Goal: Transaction & Acquisition: Purchase product/service

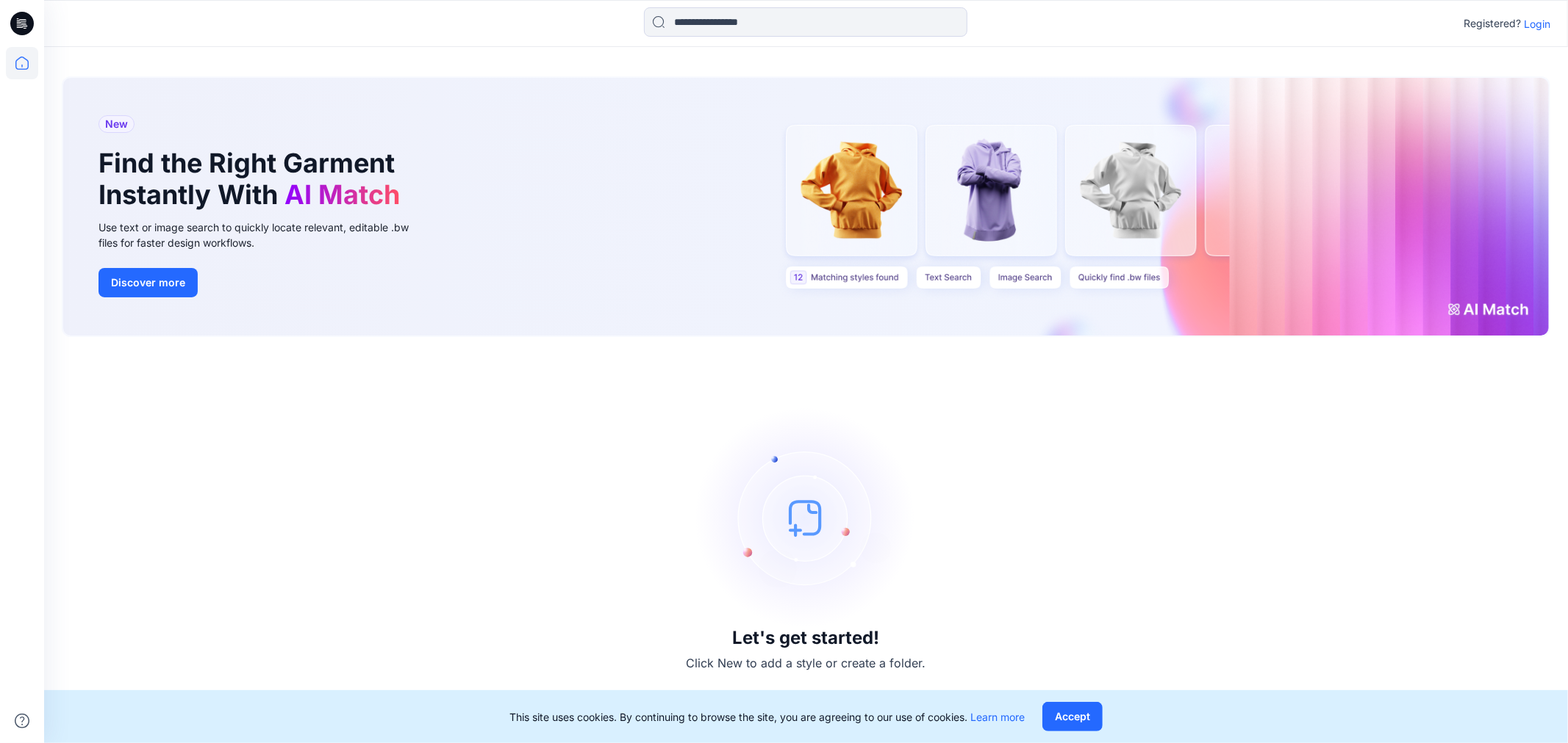
click at [1538, 26] on p "Login" at bounding box center [1536, 24] width 27 height 16
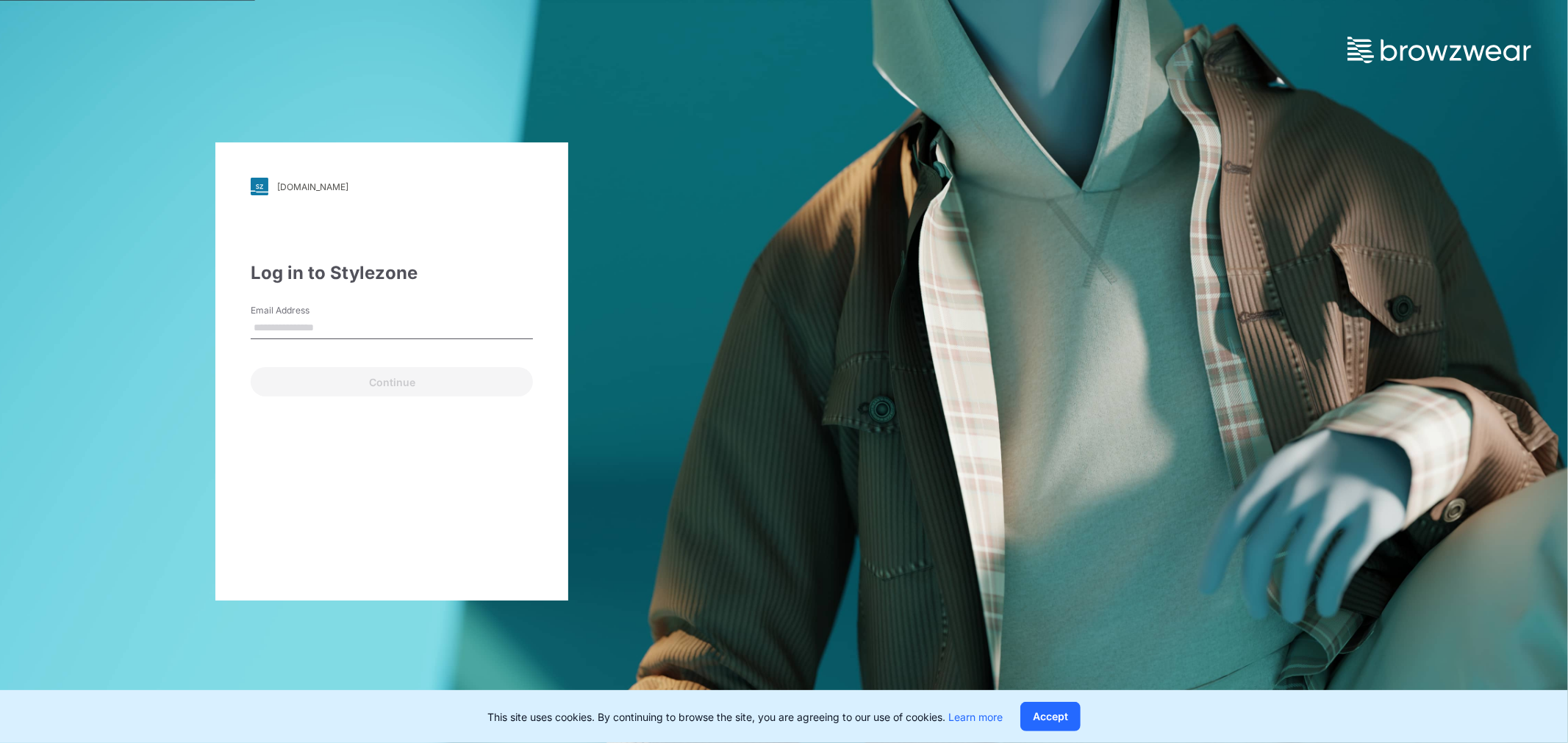
type input "**********"
click at [388, 375] on button "Continue" at bounding box center [391, 382] width 282 height 29
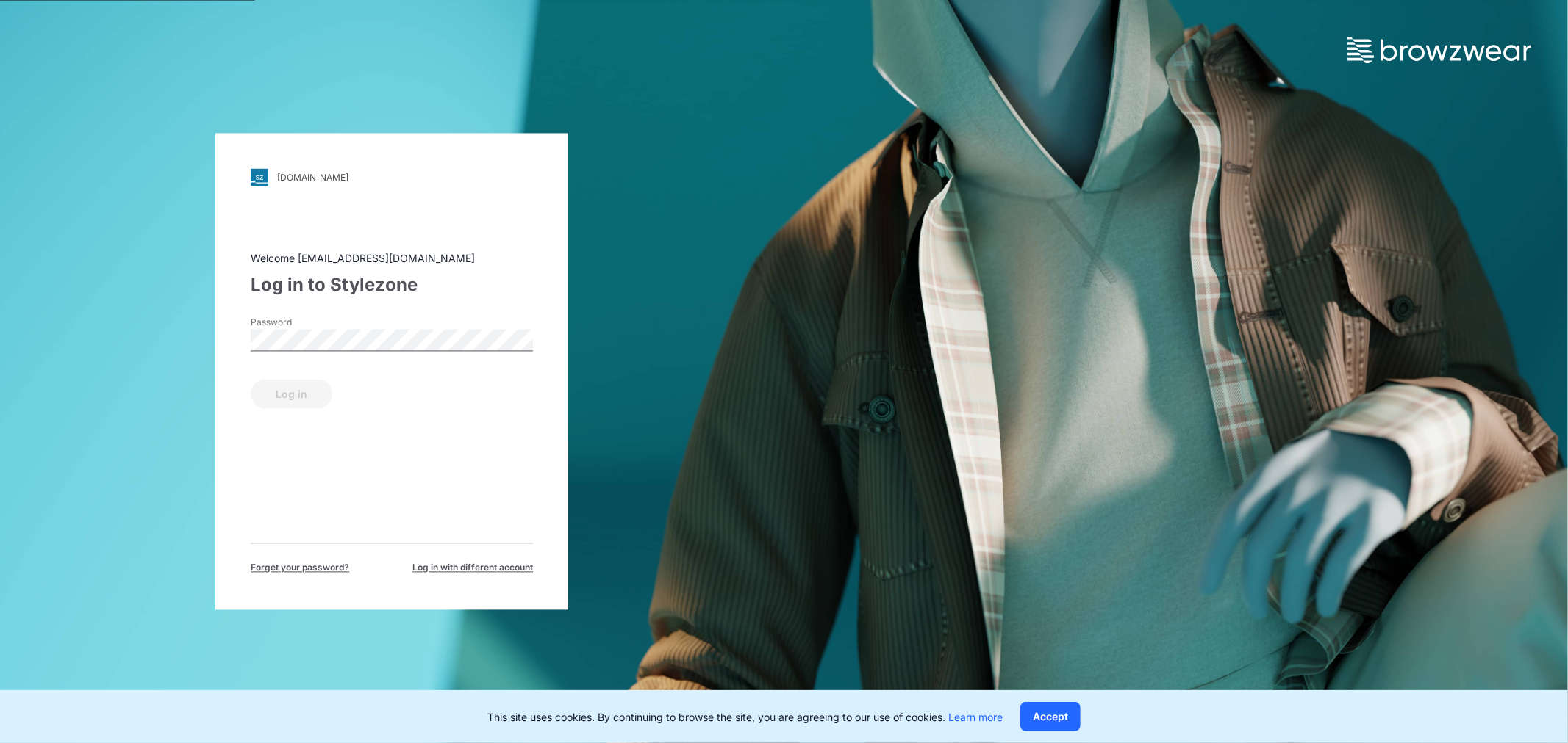
click at [346, 325] on label "Password" at bounding box center [301, 323] width 103 height 13
click at [294, 395] on button "Log in" at bounding box center [291, 394] width 81 height 29
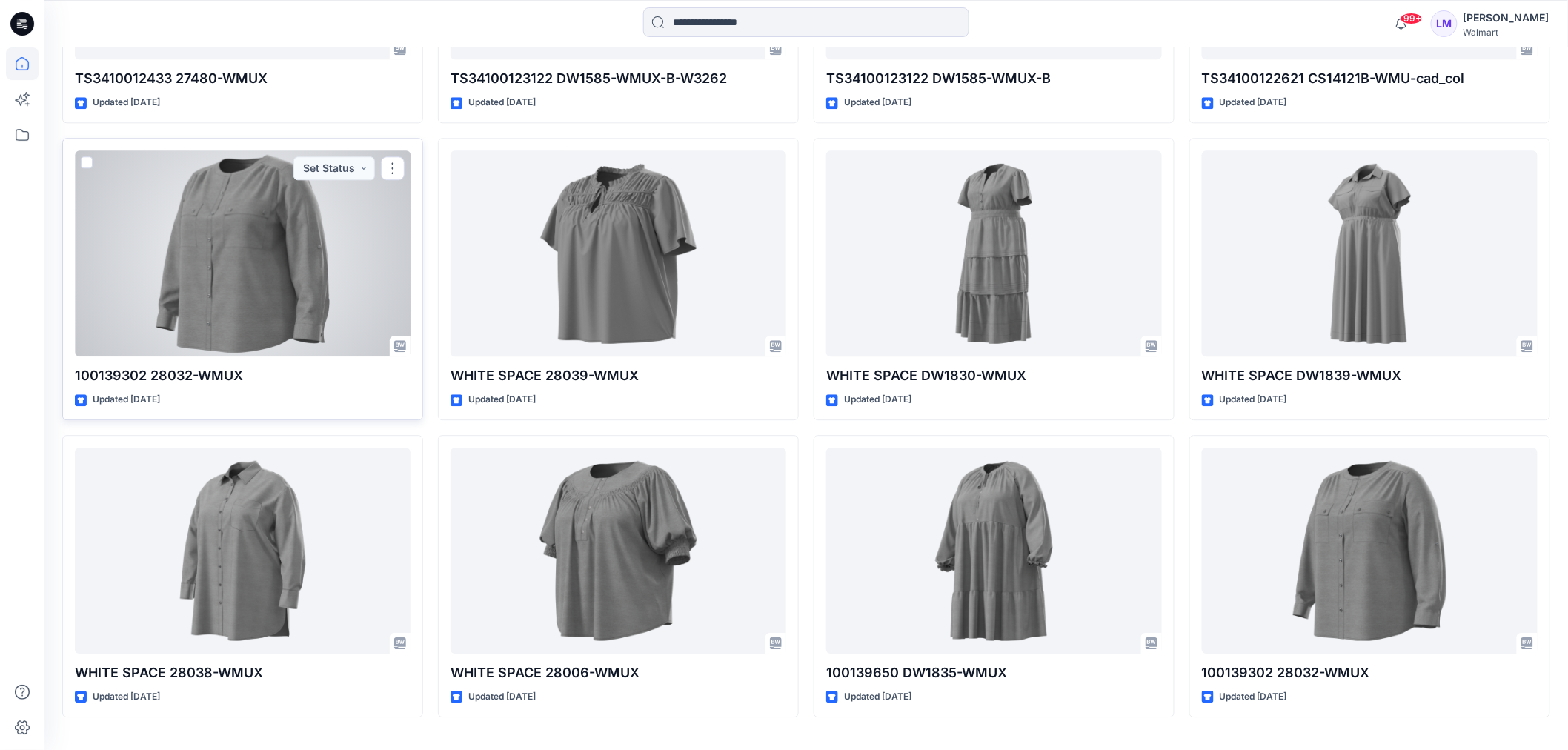
scroll to position [27452, 0]
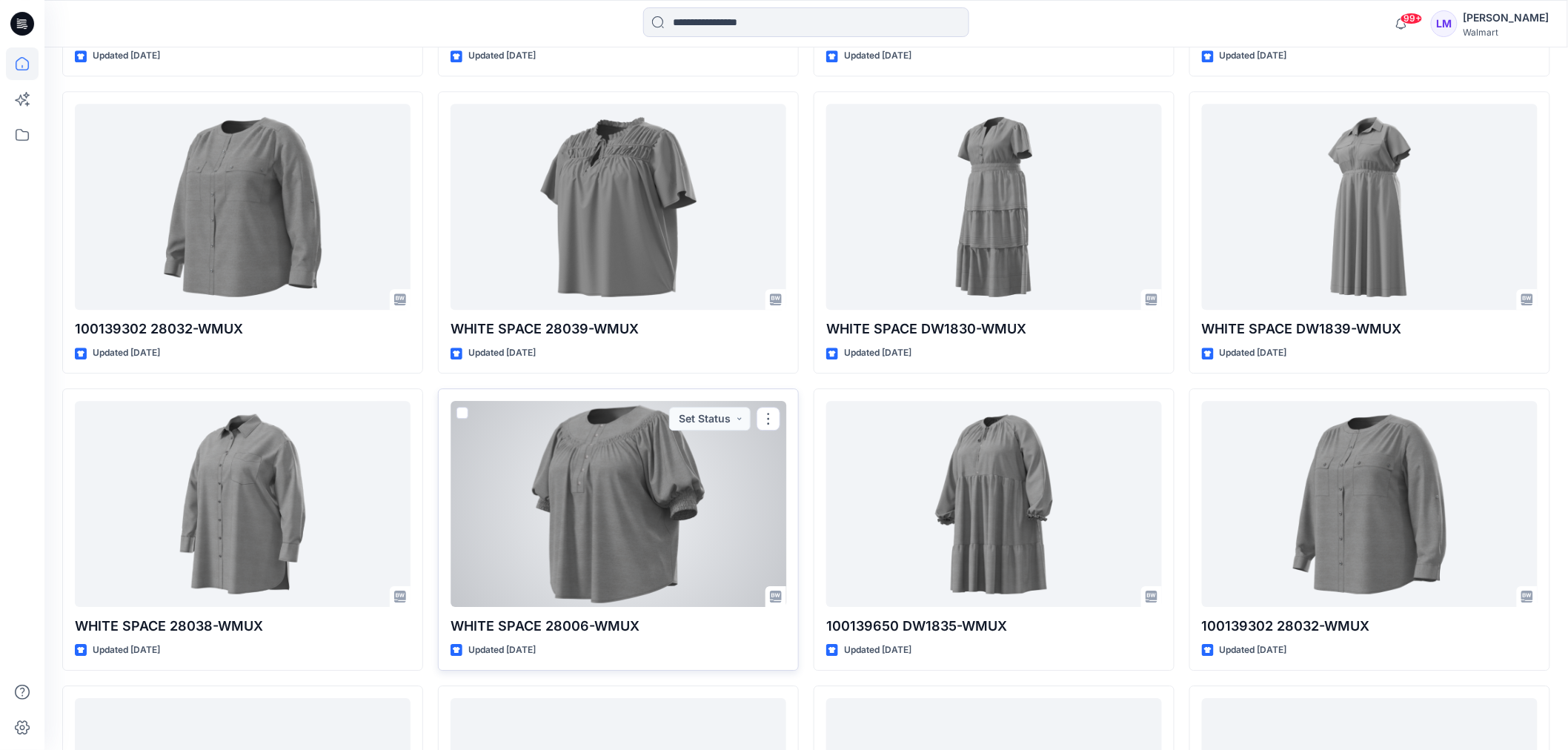
click at [604, 519] on div at bounding box center [619, 503] width 336 height 206
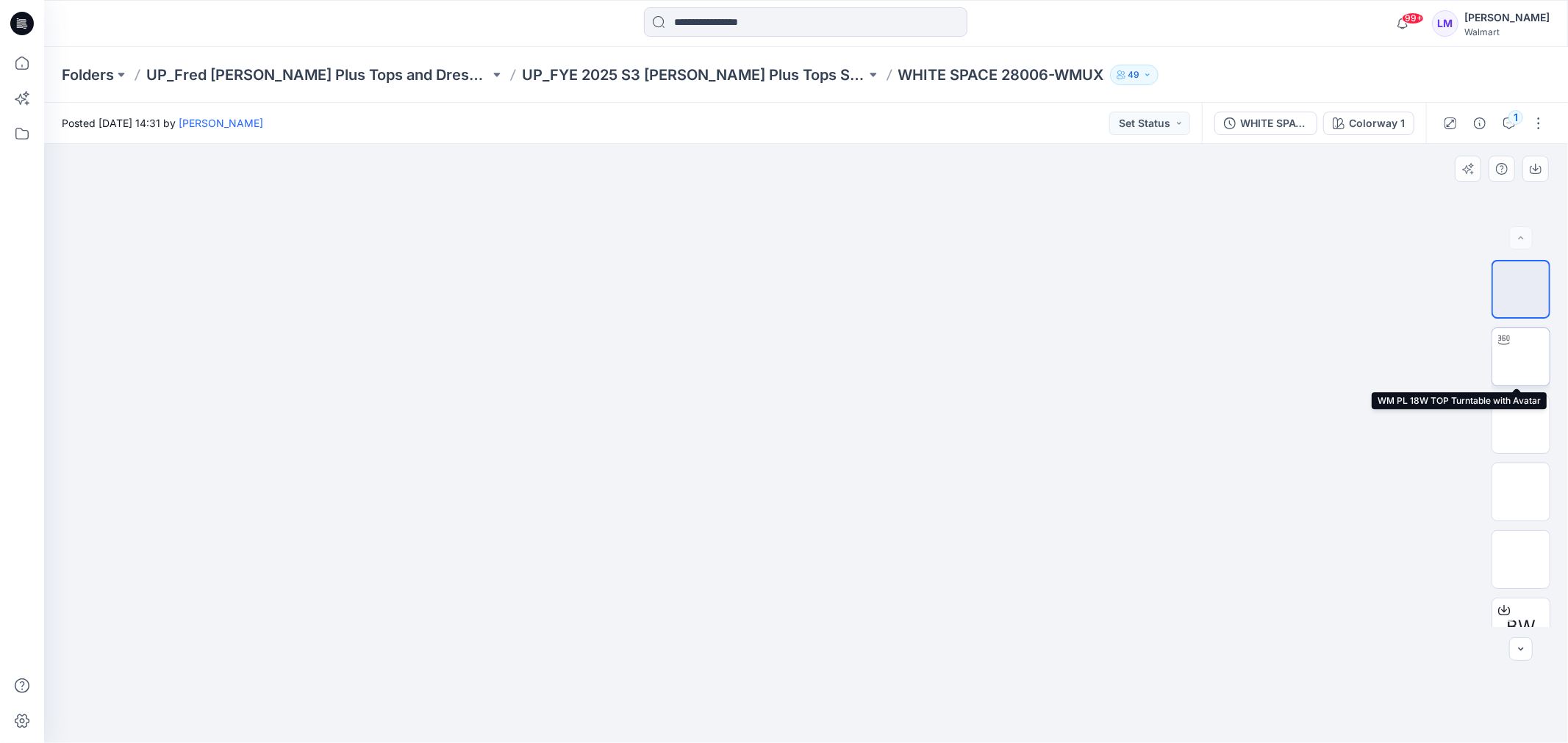
click at [1521, 357] on img at bounding box center [1521, 357] width 0 height 0
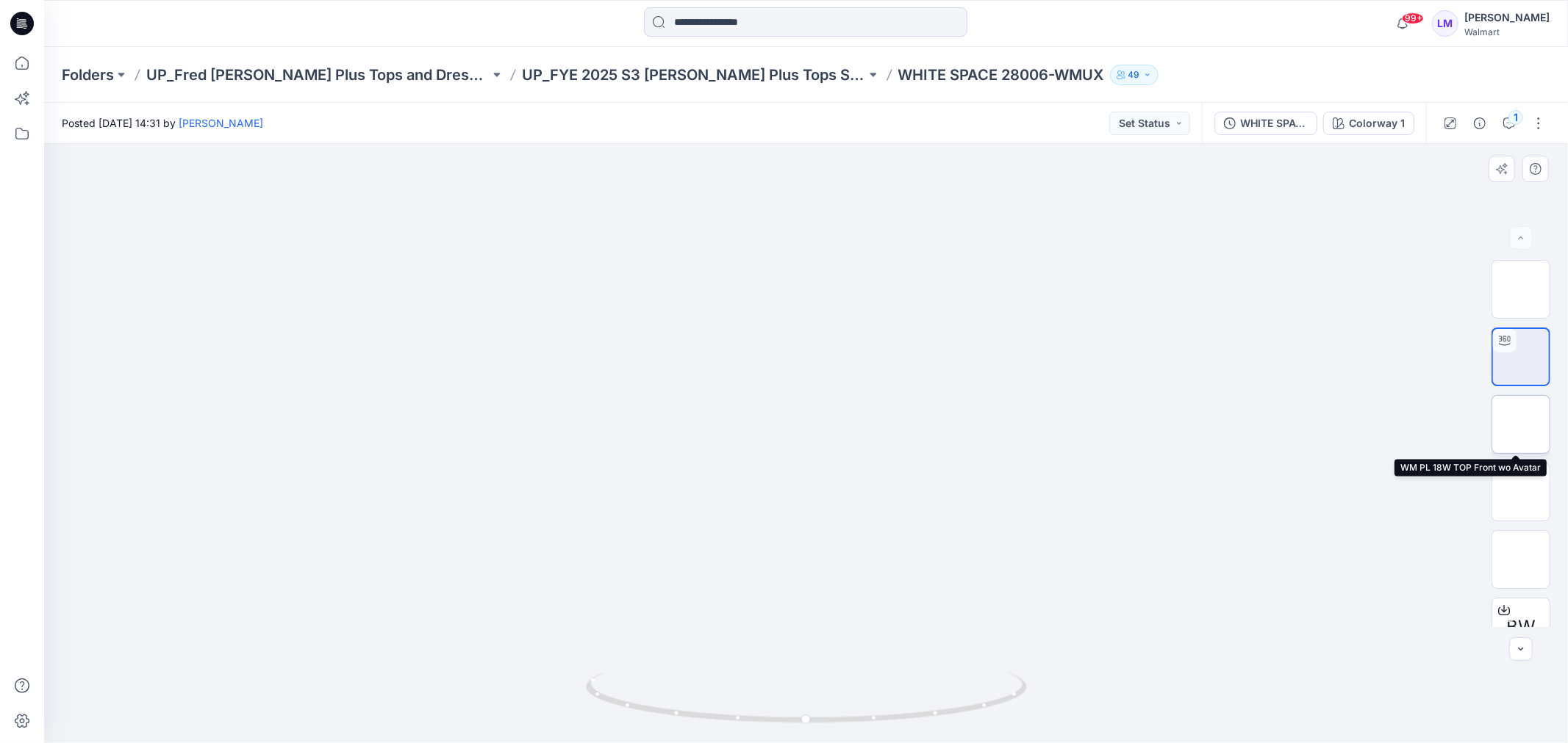
click at [1521, 425] on img at bounding box center [1521, 425] width 0 height 0
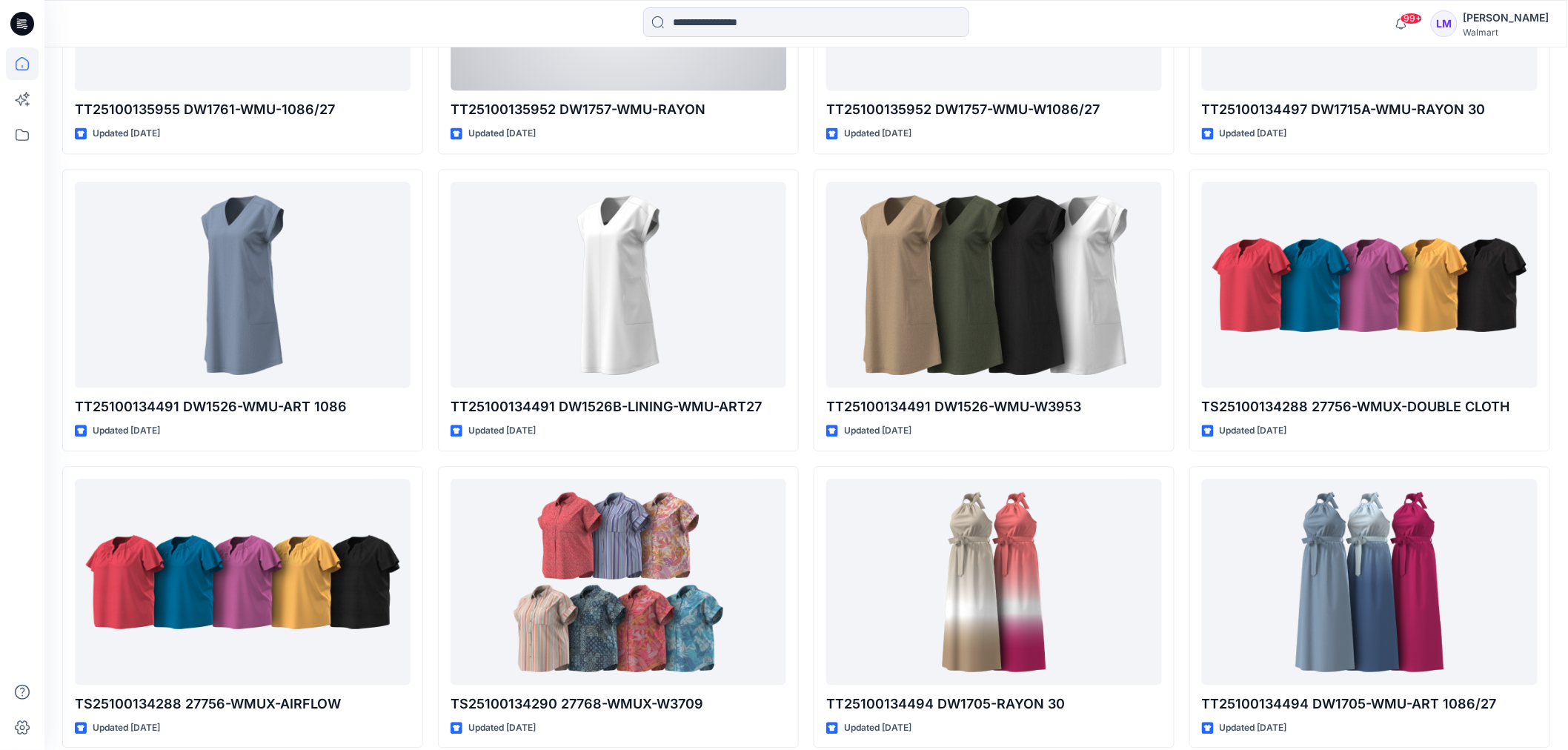
scroll to position [31845, 0]
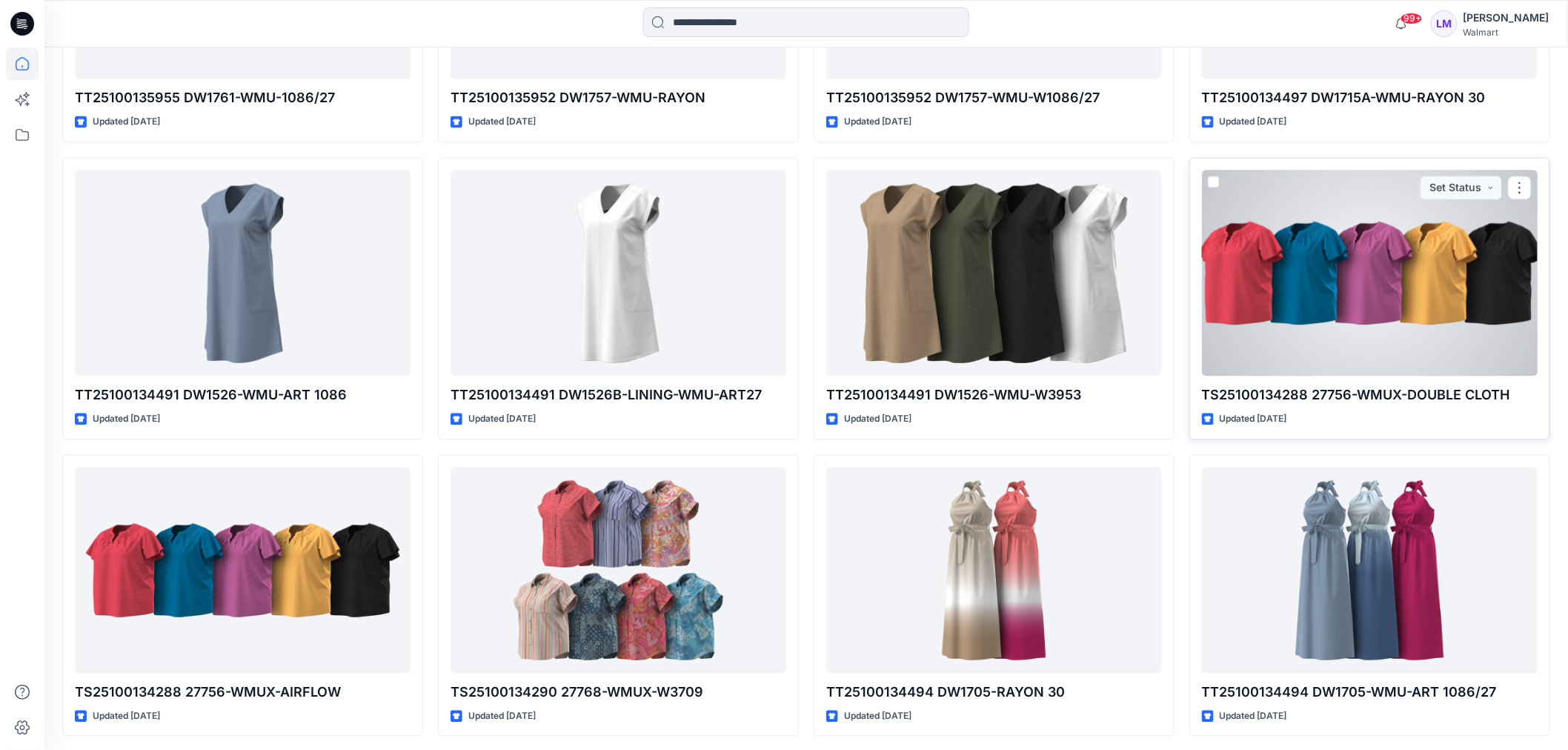
click at [1322, 321] on div at bounding box center [1370, 273] width 336 height 206
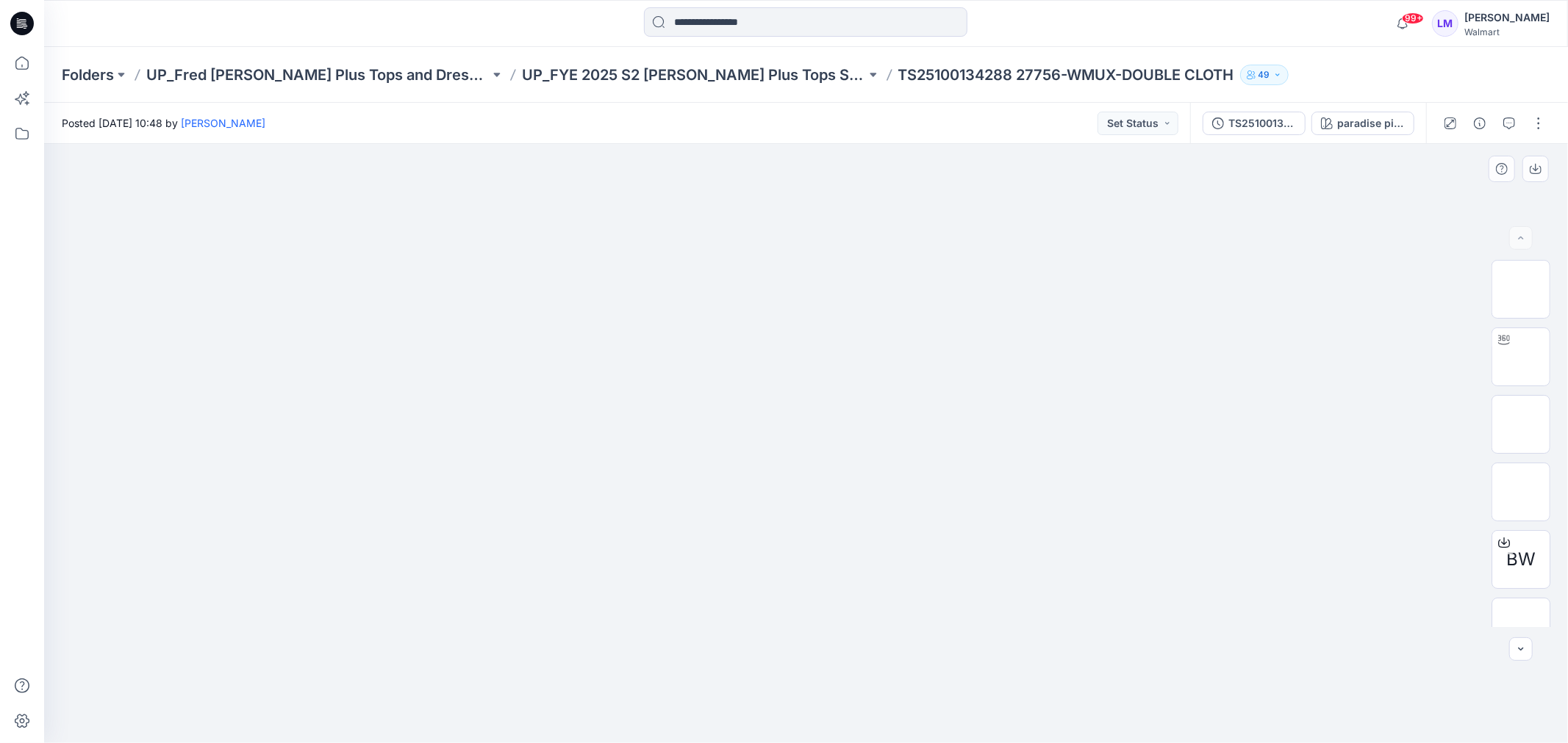
click at [928, 224] on img at bounding box center [806, 224] width 735 height 0
click at [1521, 357] on img at bounding box center [1521, 357] width 0 height 0
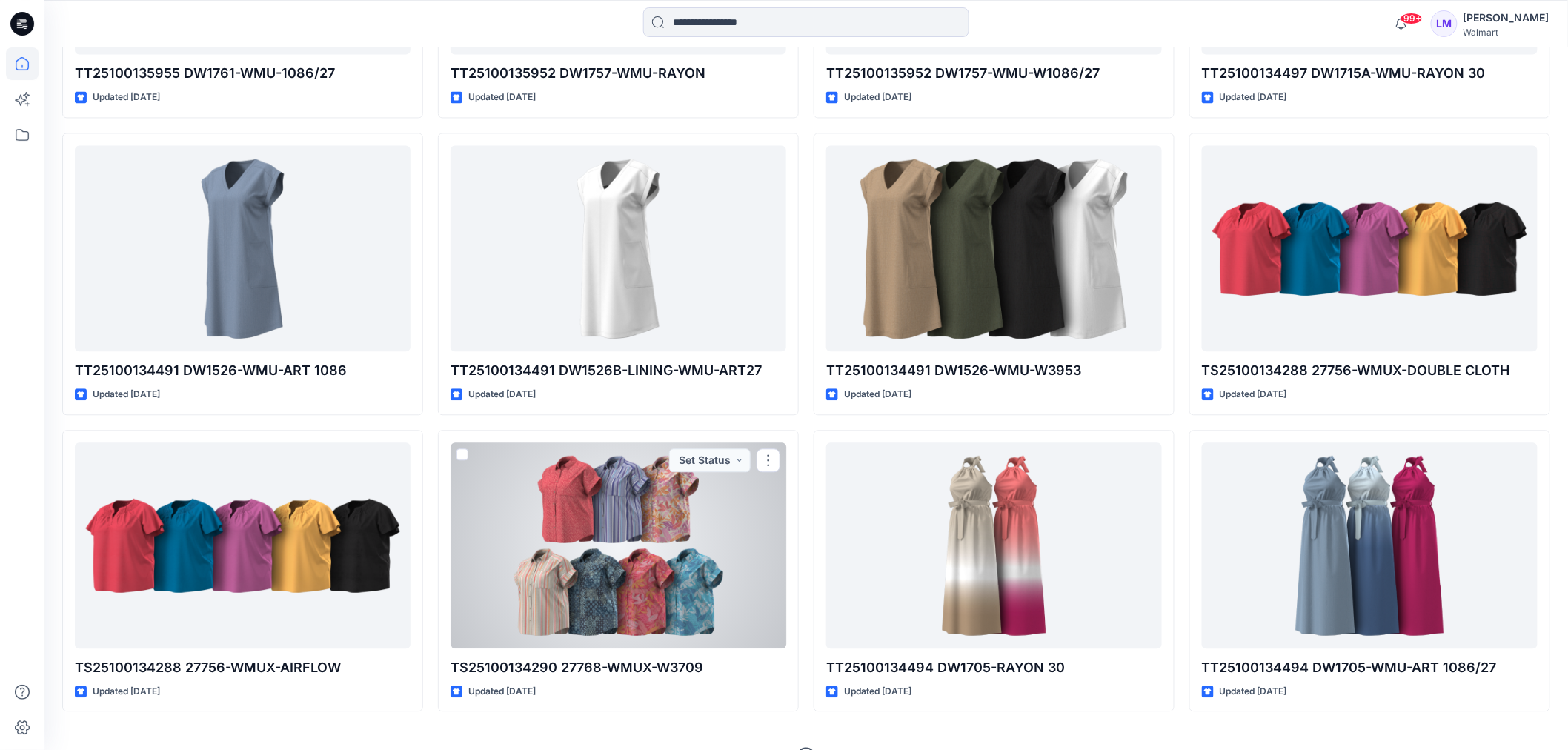
scroll to position [31912, 0]
